Goal: Find specific page/section: Find specific page/section

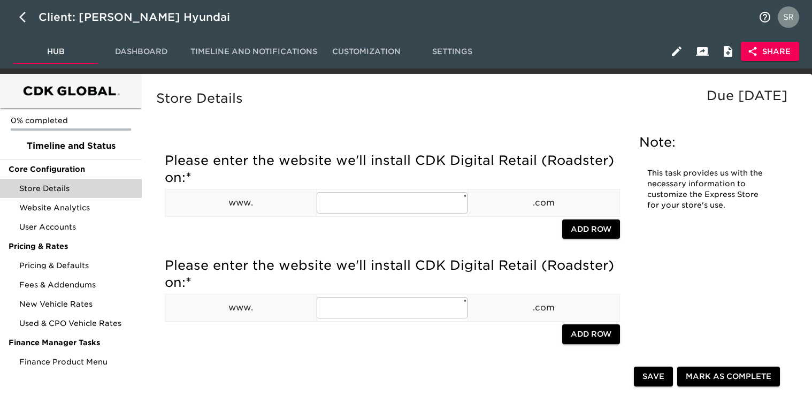
scroll to position [1338, 0]
click at [24, 18] on icon "button" at bounding box center [25, 17] width 13 height 13
select select "10"
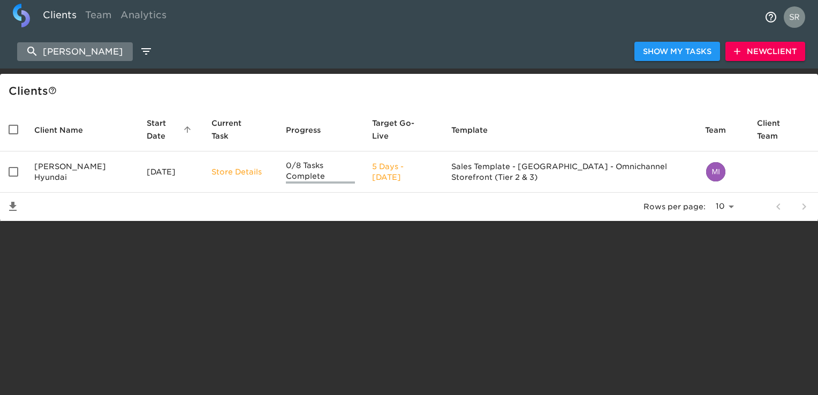
click at [64, 52] on input "wiesner" at bounding box center [75, 51] width 116 height 19
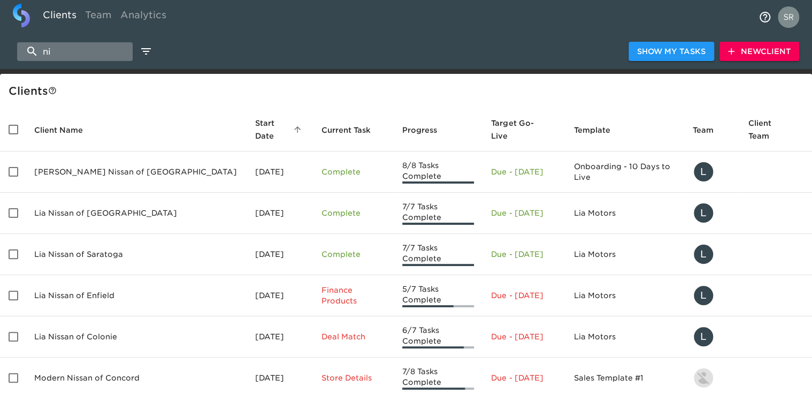
type input "n"
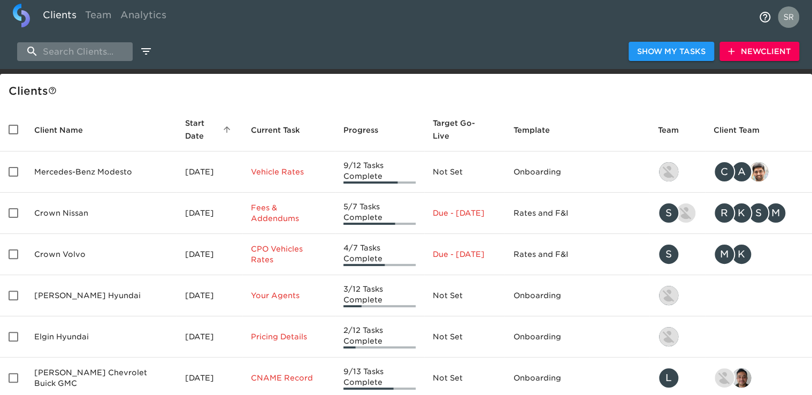
click at [54, 55] on input "search" at bounding box center [75, 51] width 116 height 19
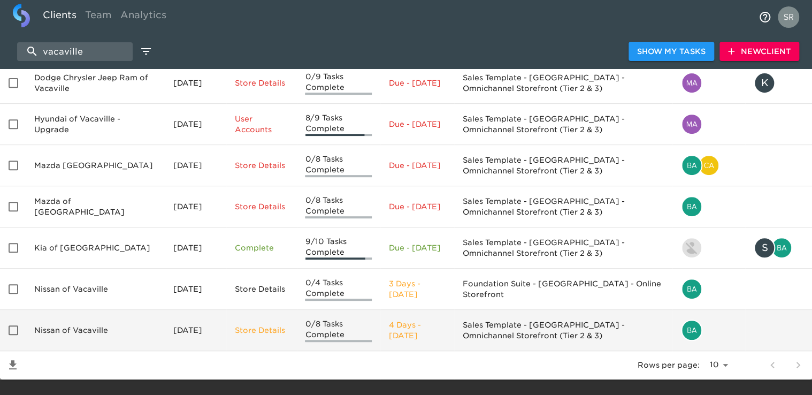
scroll to position [188, 0]
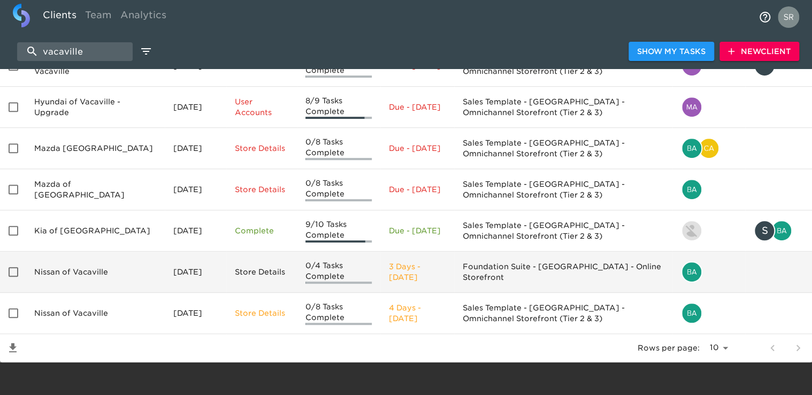
type input "vacaville"
click at [79, 271] on td "Nissan of Vacaville" at bounding box center [95, 271] width 139 height 41
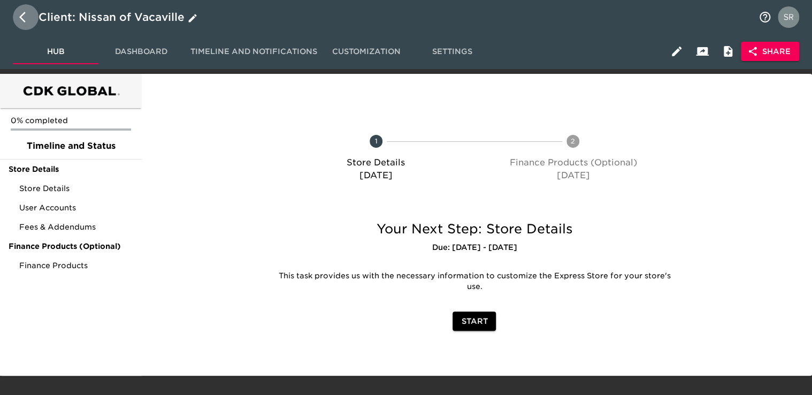
click at [24, 24] on button "button" at bounding box center [26, 17] width 26 height 26
select select "10"
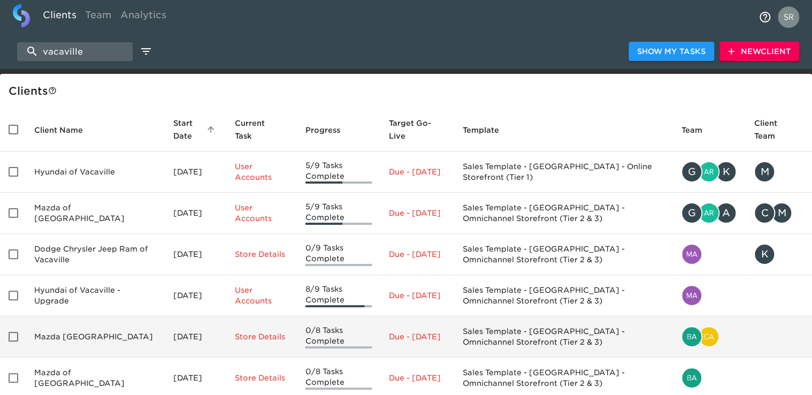
scroll to position [188, 0]
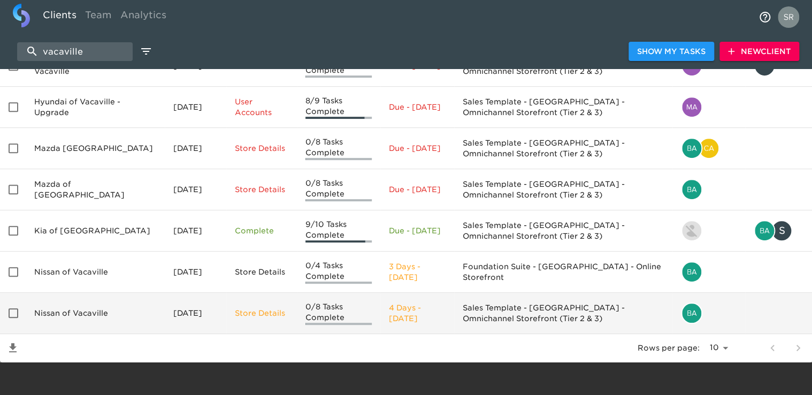
click at [80, 315] on td "Nissan of Vacaville" at bounding box center [95, 313] width 139 height 41
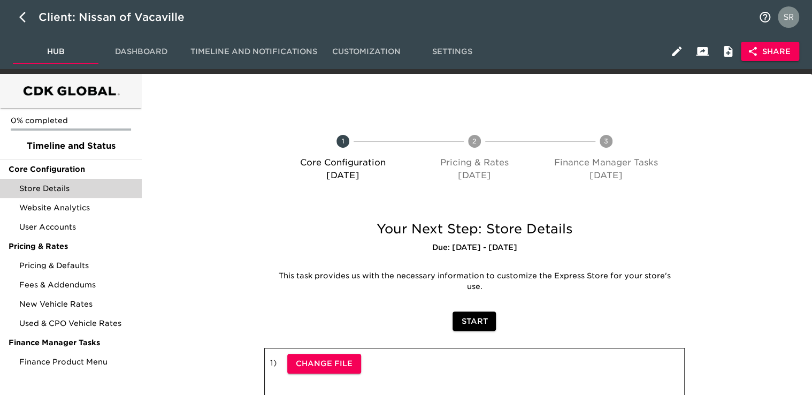
click at [74, 188] on span "Store Details" at bounding box center [76, 188] width 114 height 11
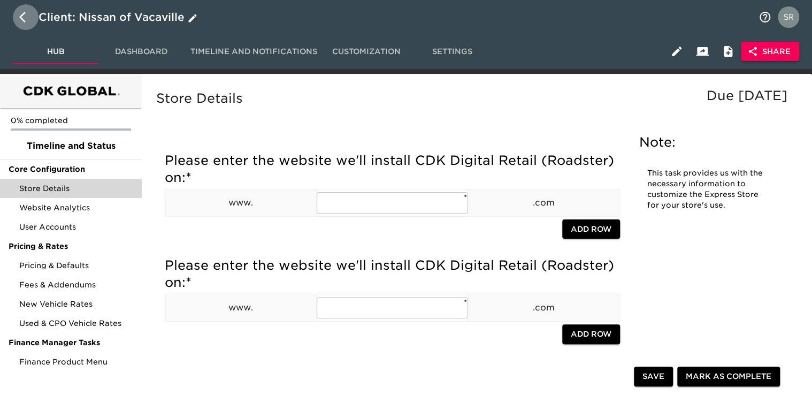
click at [25, 18] on icon "button" at bounding box center [25, 17] width 13 height 13
select select "10"
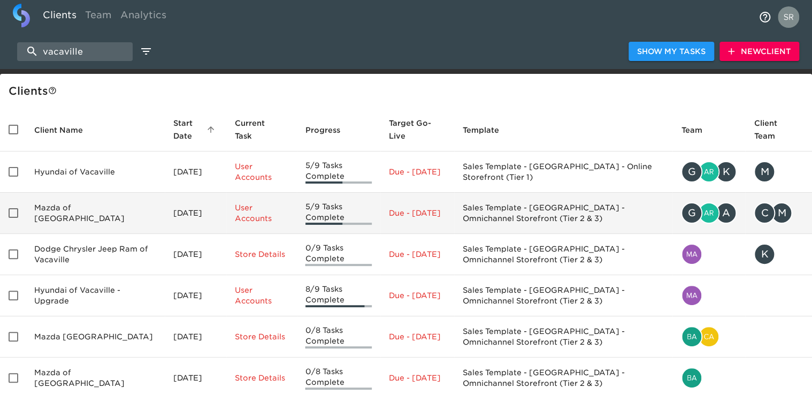
scroll to position [188, 0]
